Goal: Transaction & Acquisition: Purchase product/service

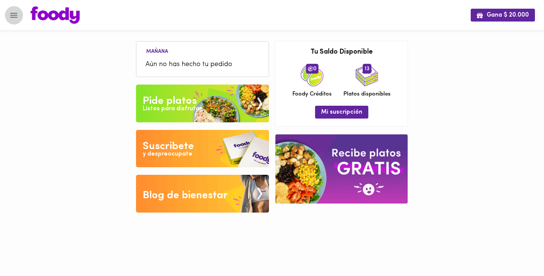
click at [15, 16] on icon "Menu" at bounding box center [13, 15] width 9 height 9
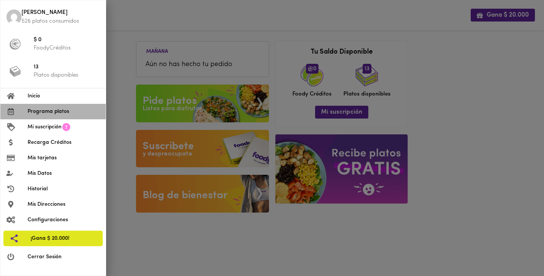
click at [39, 110] on span "Programa platos" at bounding box center [64, 112] width 72 height 8
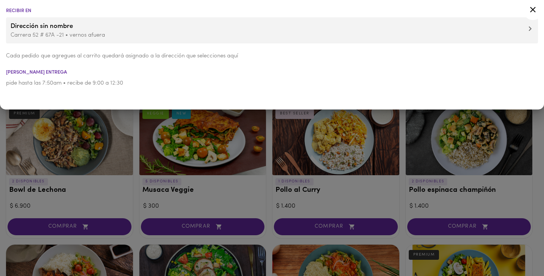
click at [534, 11] on icon at bounding box center [532, 9] width 9 height 9
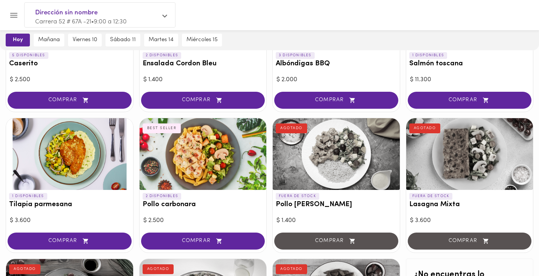
scroll to position [272, 0]
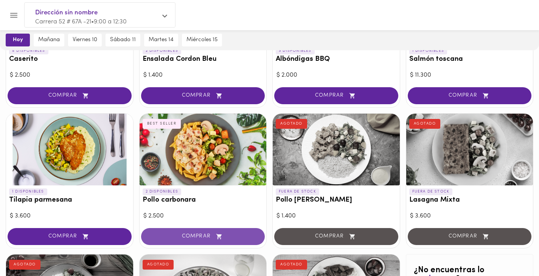
click at [194, 240] on span "COMPRAR" at bounding box center [202, 237] width 105 height 6
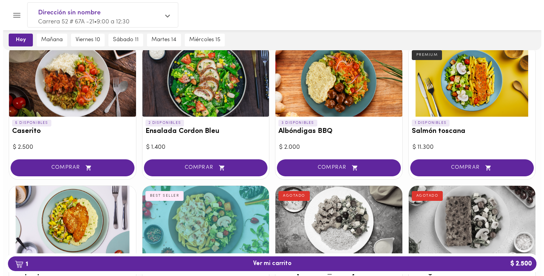
scroll to position [149, 0]
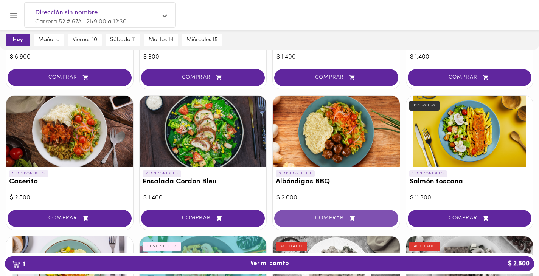
click at [327, 219] on span "COMPRAR" at bounding box center [336, 218] width 105 height 6
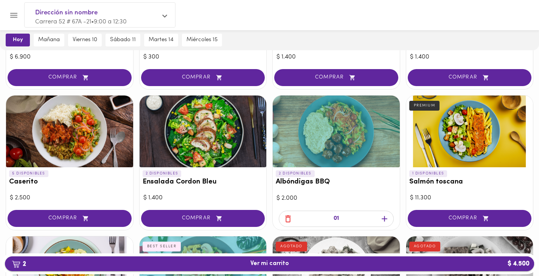
click at [279, 264] on span "2 Ver mi carrito $ 4.500" at bounding box center [269, 263] width 39 height 7
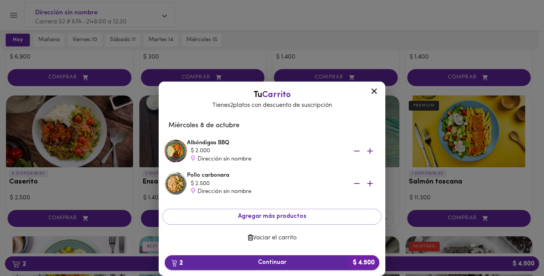
click at [271, 268] on button "2 Continuar $ 4.500" at bounding box center [272, 263] width 215 height 15
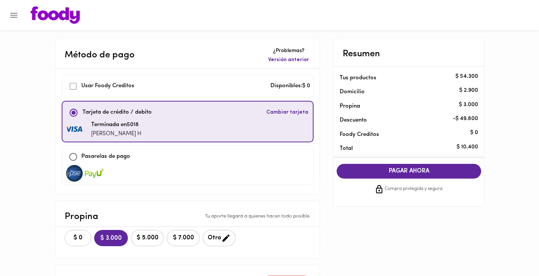
click at [77, 237] on span "$ 0" at bounding box center [78, 238] width 17 height 7
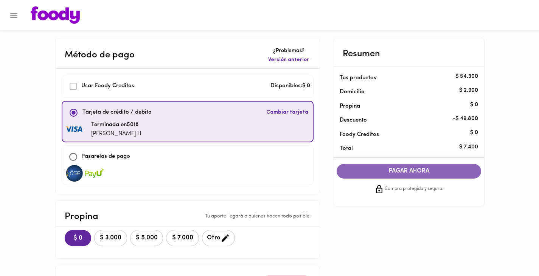
click at [400, 170] on span "PAGAR AHORA" at bounding box center [408, 171] width 129 height 7
